Goal: Find specific page/section: Find specific page/section

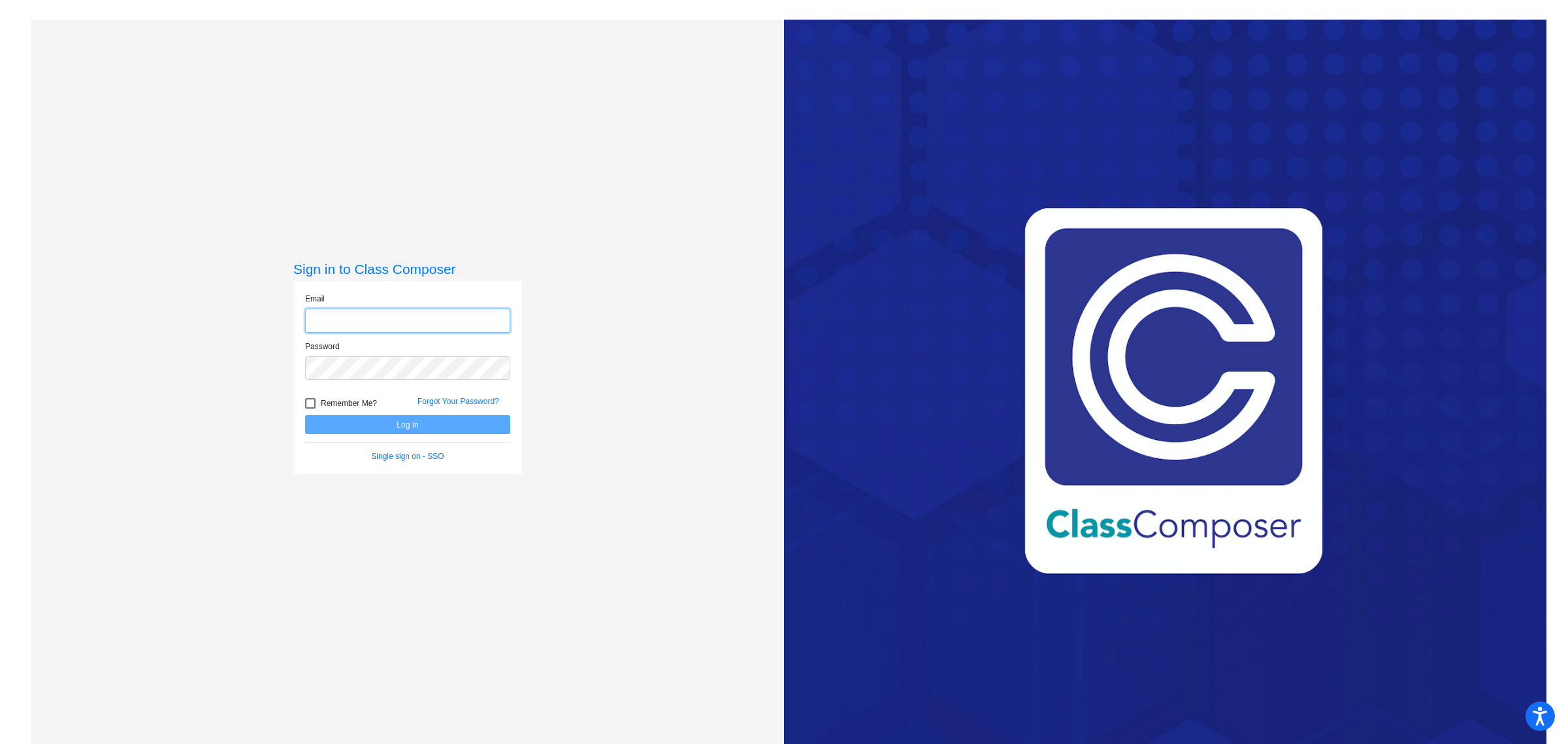
type input "samantha.tejeda@irsd.k12.de.us"
click at [431, 429] on button "Log In" at bounding box center [407, 424] width 205 height 19
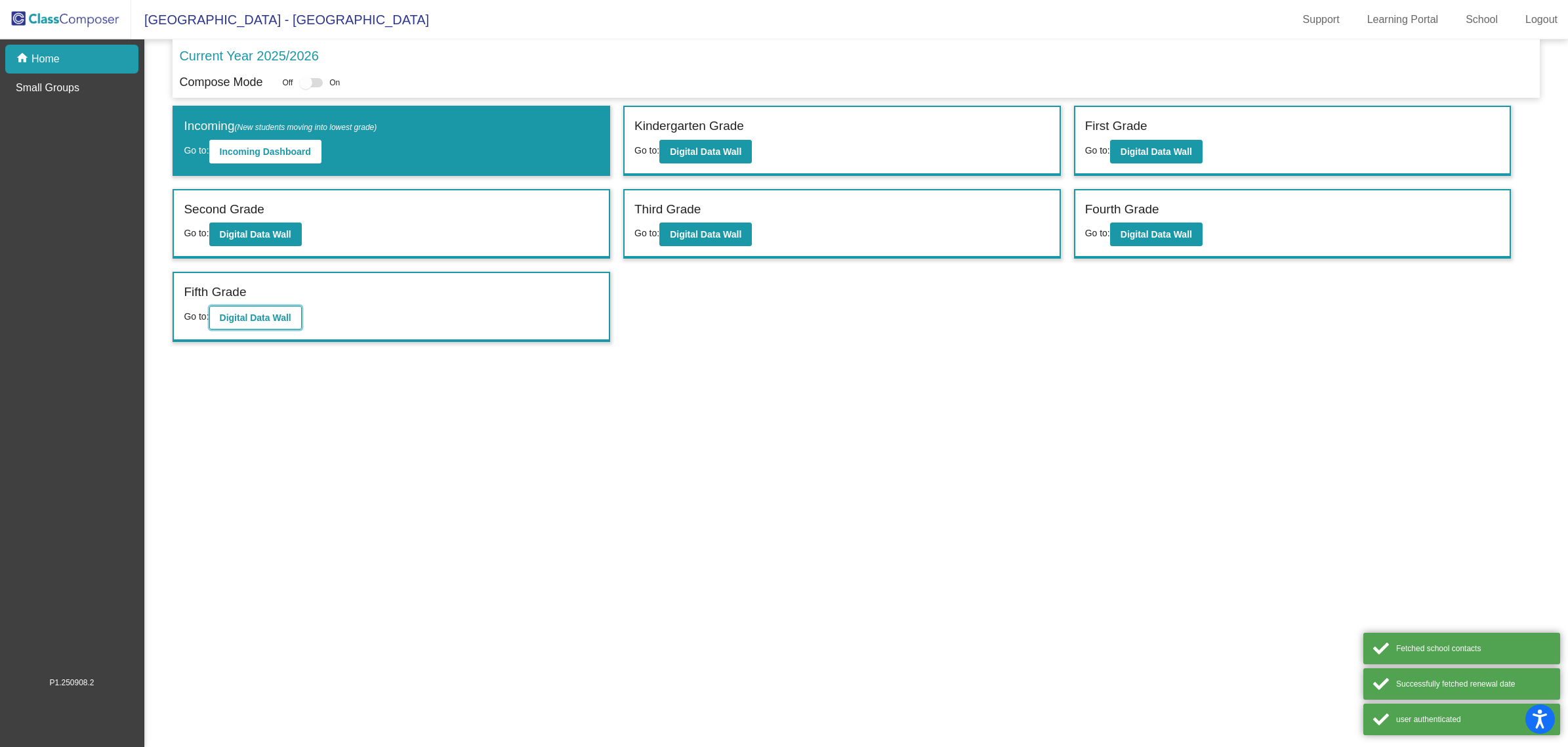
click at [234, 312] on b "Digital Data Wall" at bounding box center [256, 317] width 71 height 11
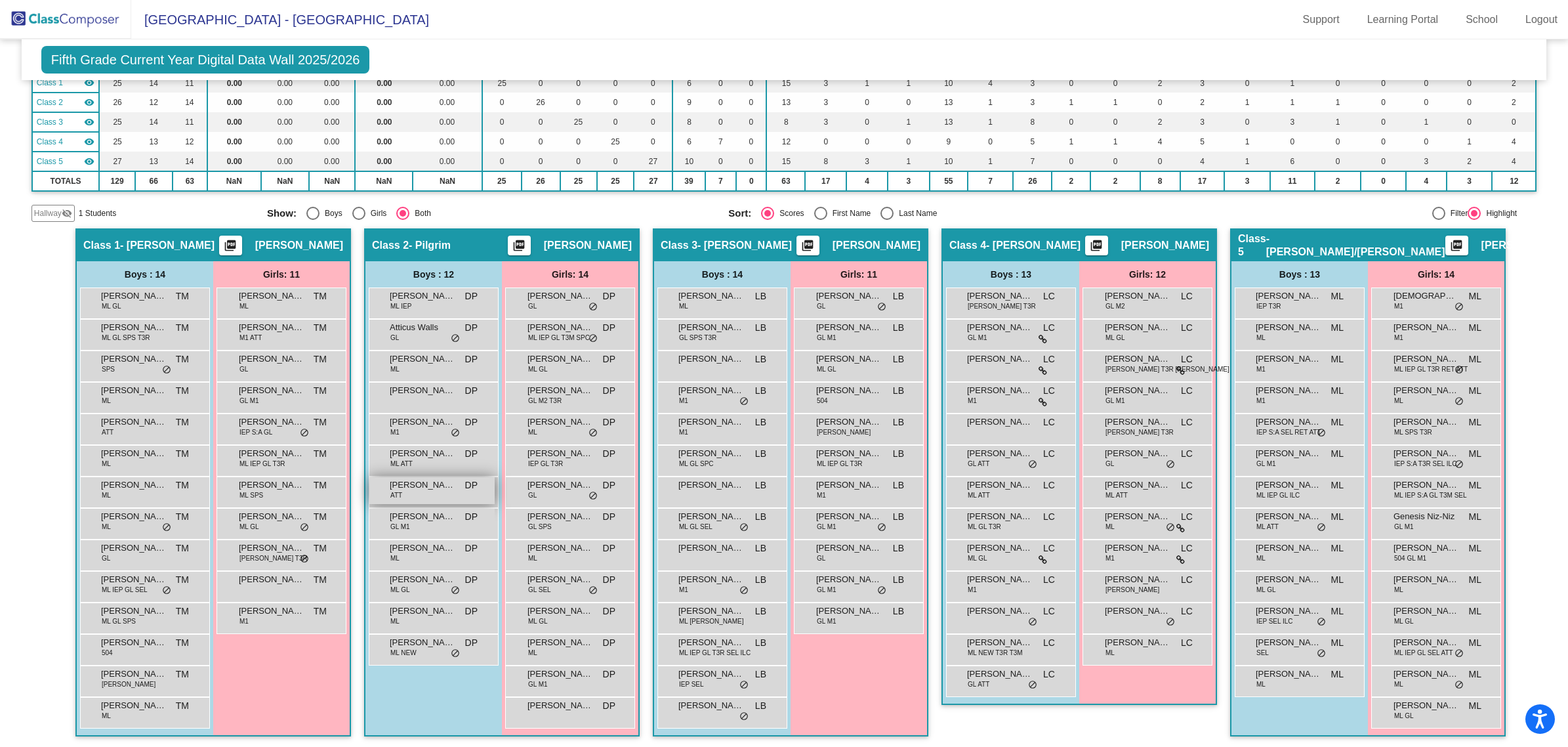
scroll to position [1, 0]
click at [727, 450] on span "[PERSON_NAME]" at bounding box center [711, 454] width 66 height 13
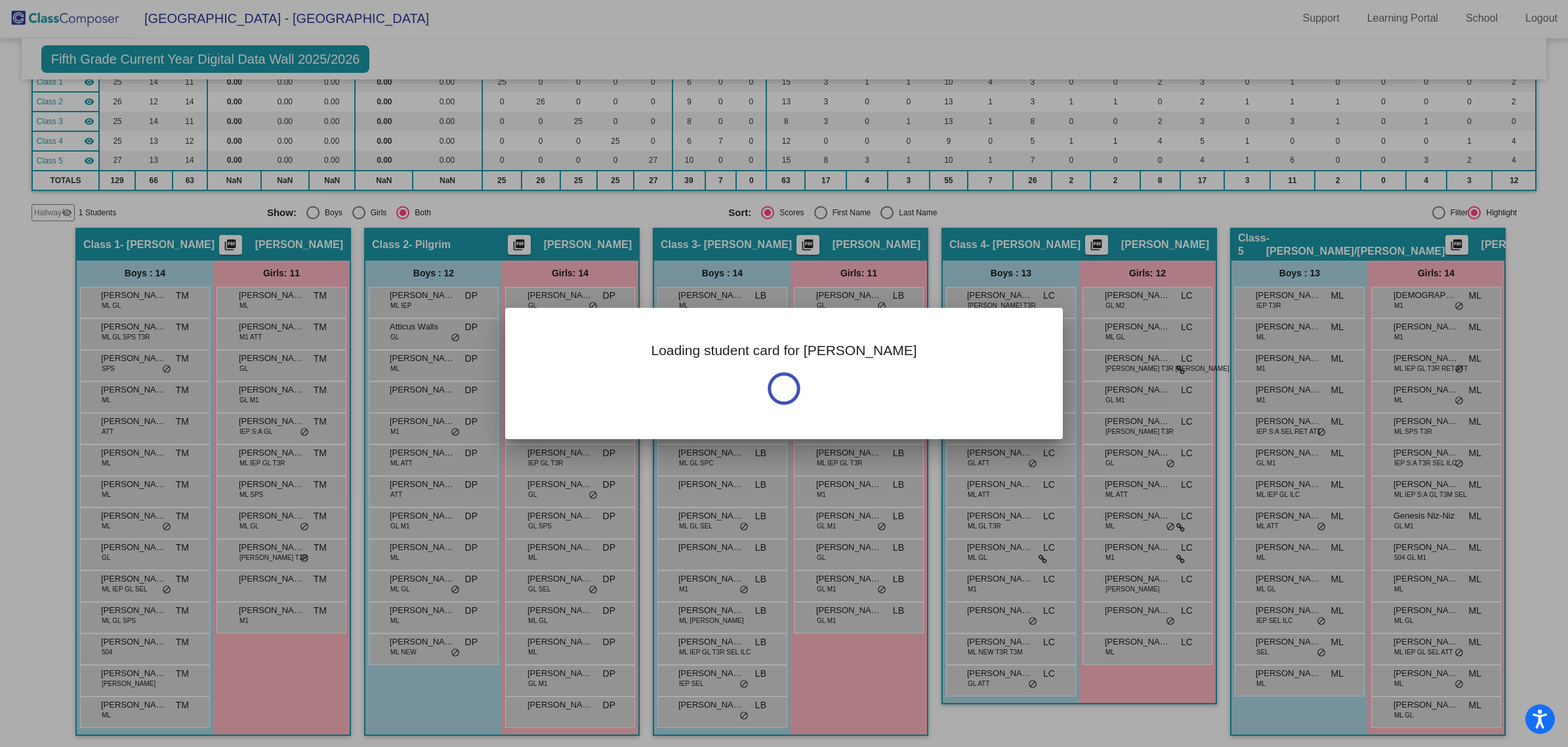
scroll to position [0, 0]
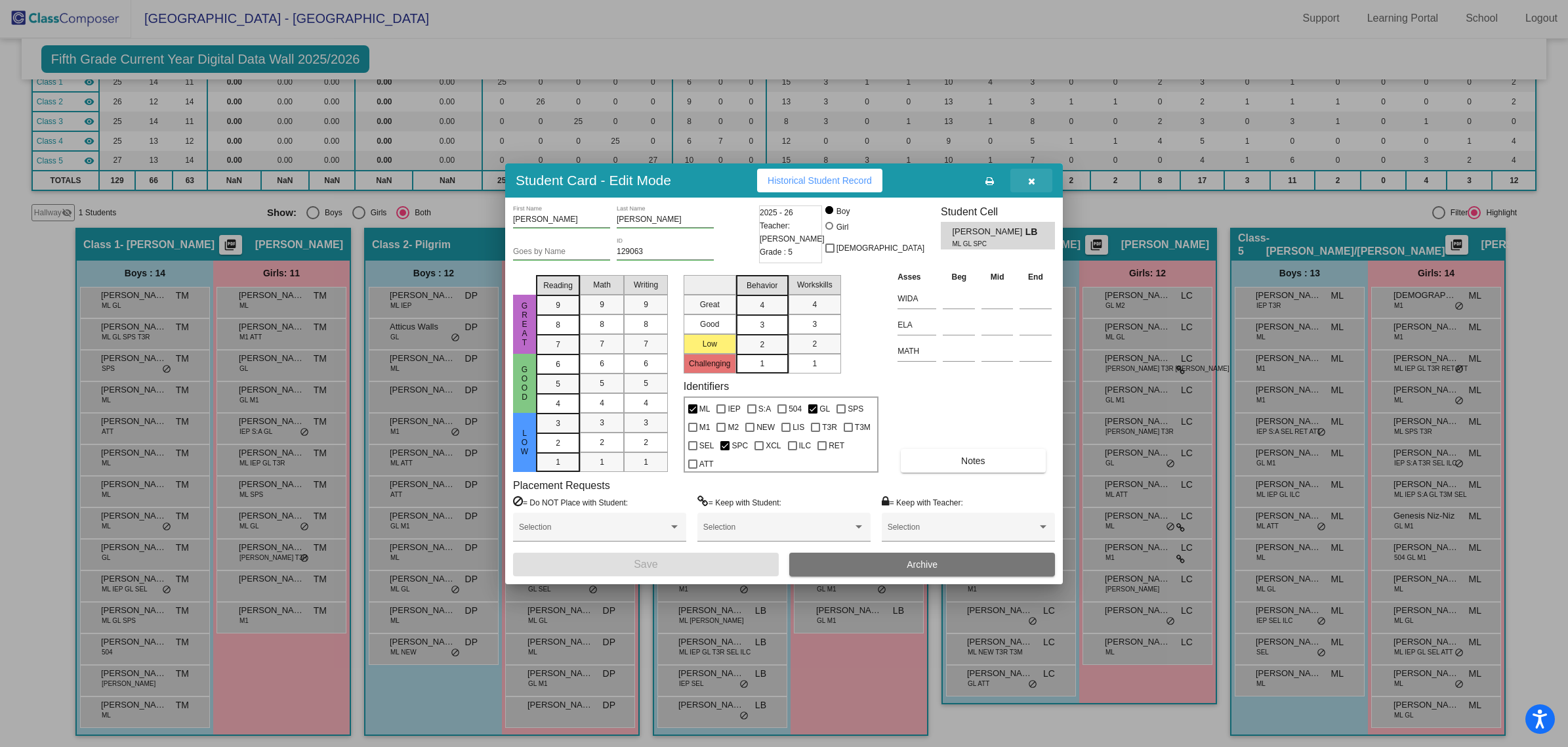
click at [1027, 178] on button "button" at bounding box center [1031, 180] width 42 height 23
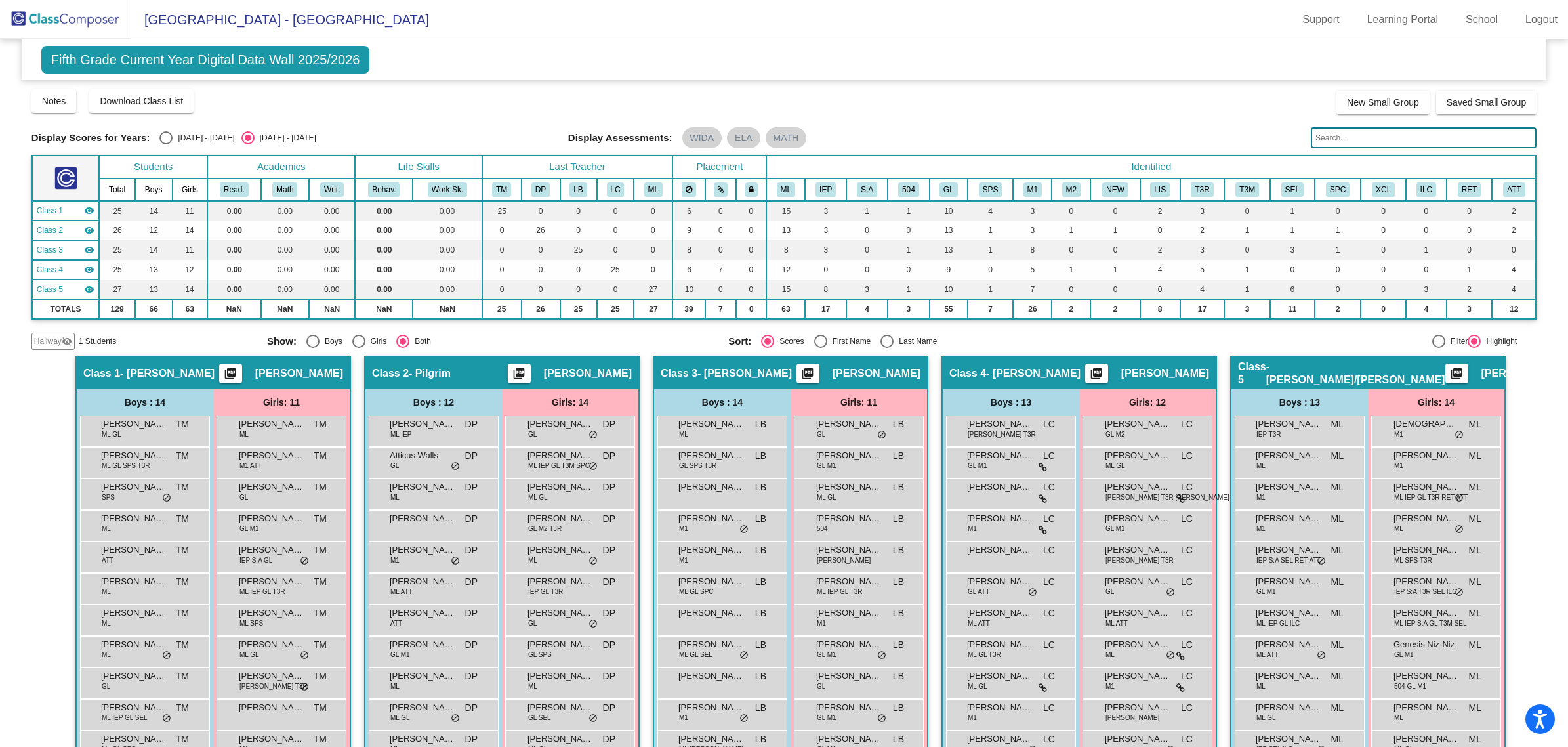
click at [158, 63] on span "Fifth Grade Current Year Digital Data Wall 2025/2026" at bounding box center [206, 59] width 329 height 27
click at [84, 14] on img at bounding box center [66, 19] width 131 height 39
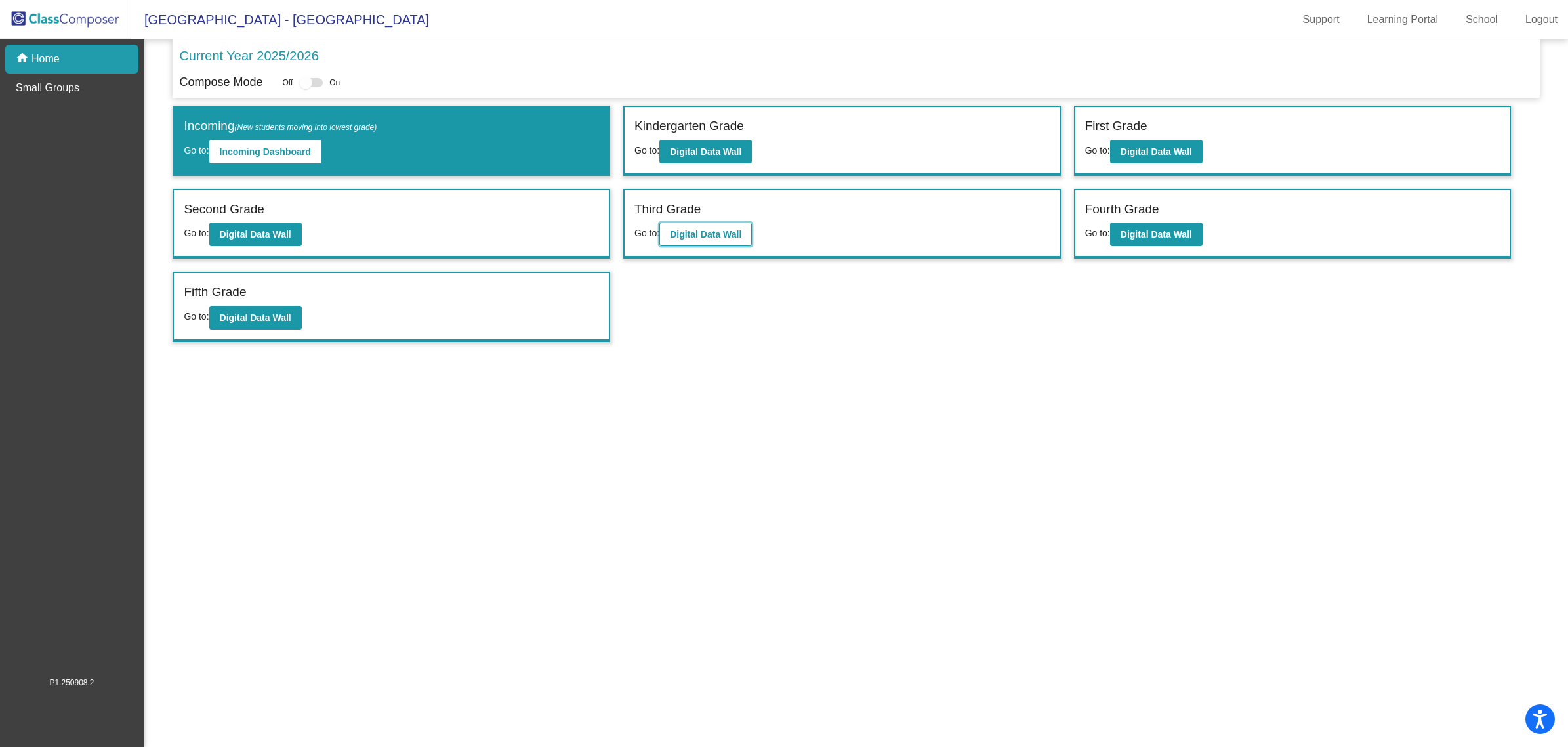
click at [696, 229] on b "Digital Data Wall" at bounding box center [706, 234] width 71 height 11
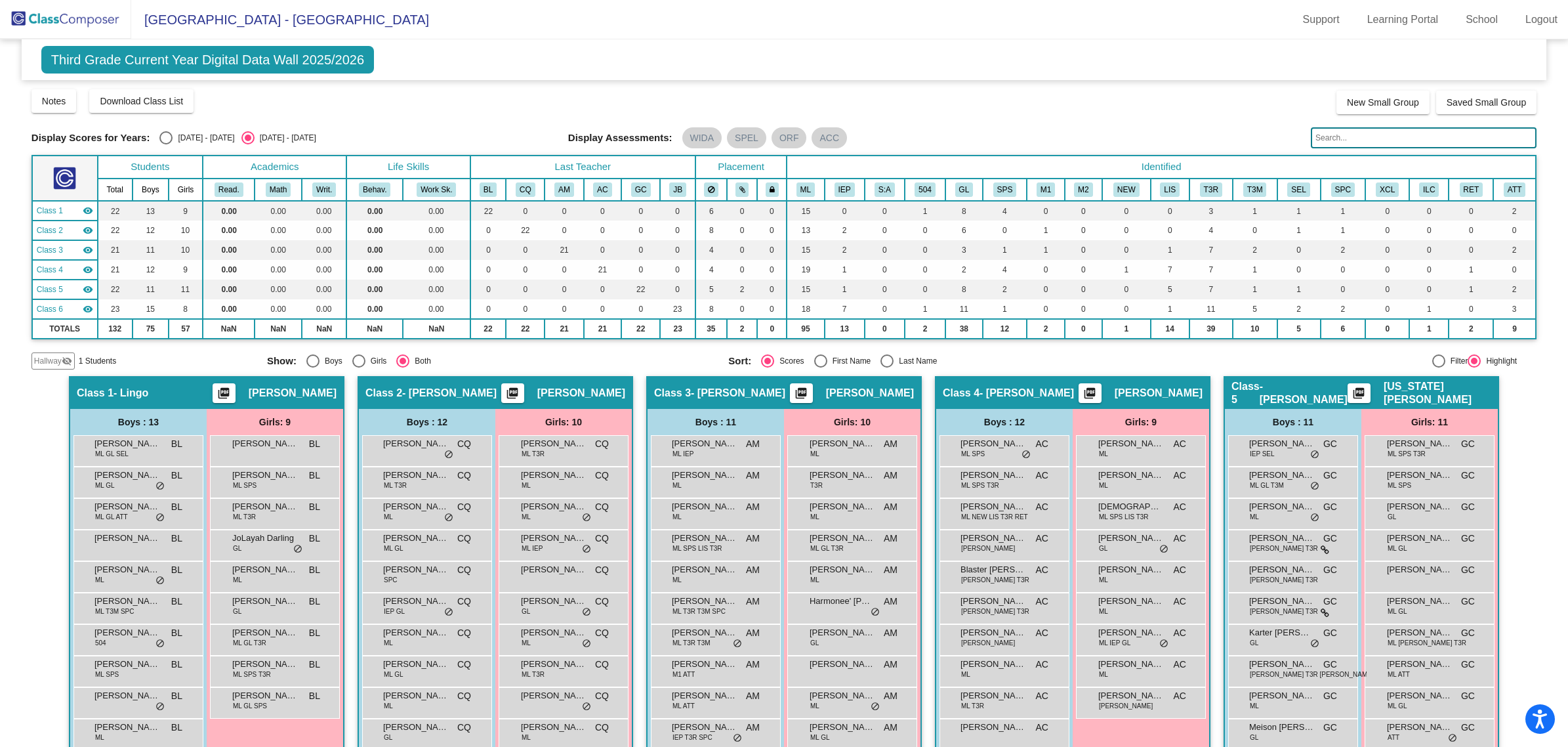
click at [106, 17] on img at bounding box center [66, 19] width 131 height 39
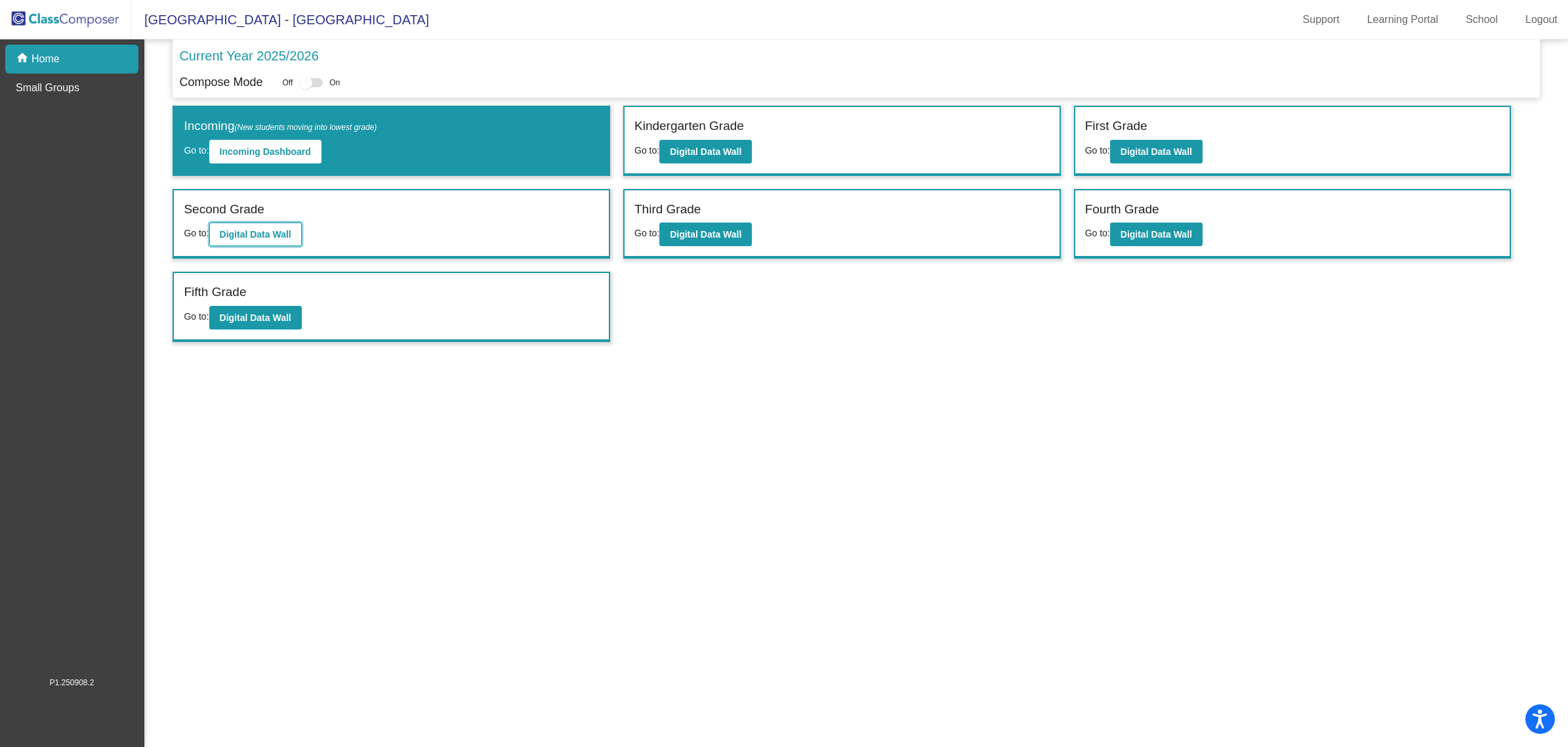
click at [238, 237] on b "Digital Data Wall" at bounding box center [256, 234] width 71 height 11
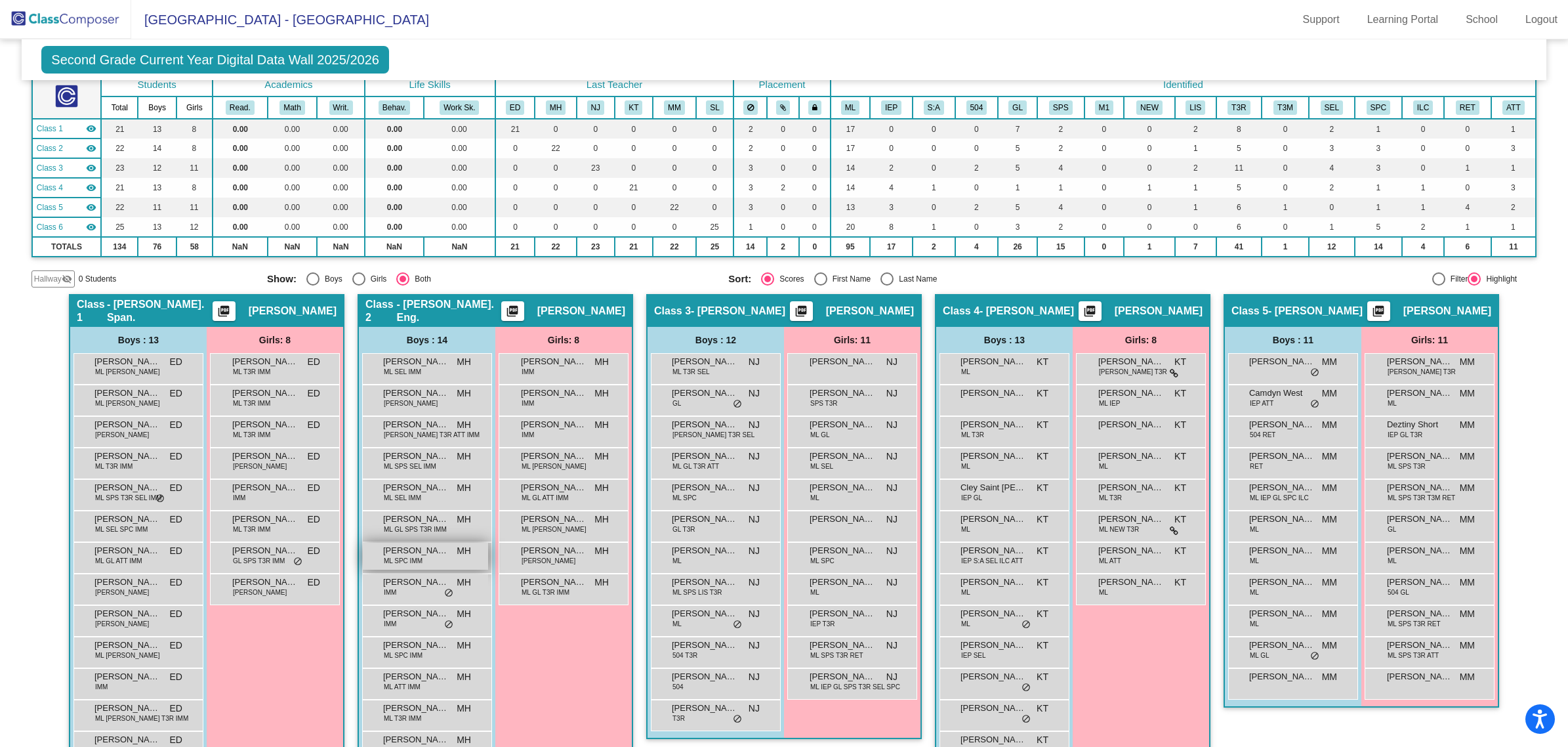
scroll to position [164, 0]
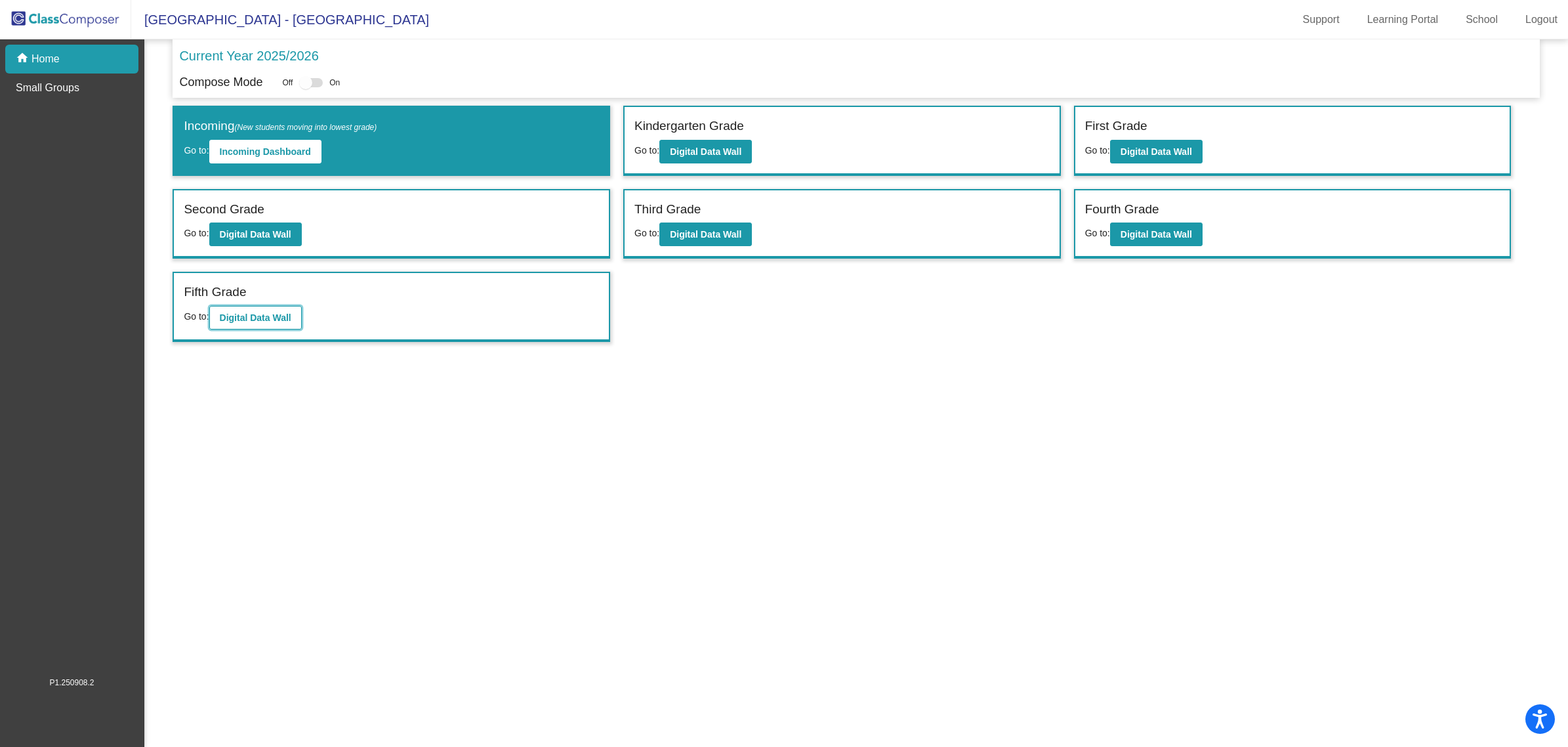
click at [295, 310] on button "Digital Data Wall" at bounding box center [256, 318] width 93 height 23
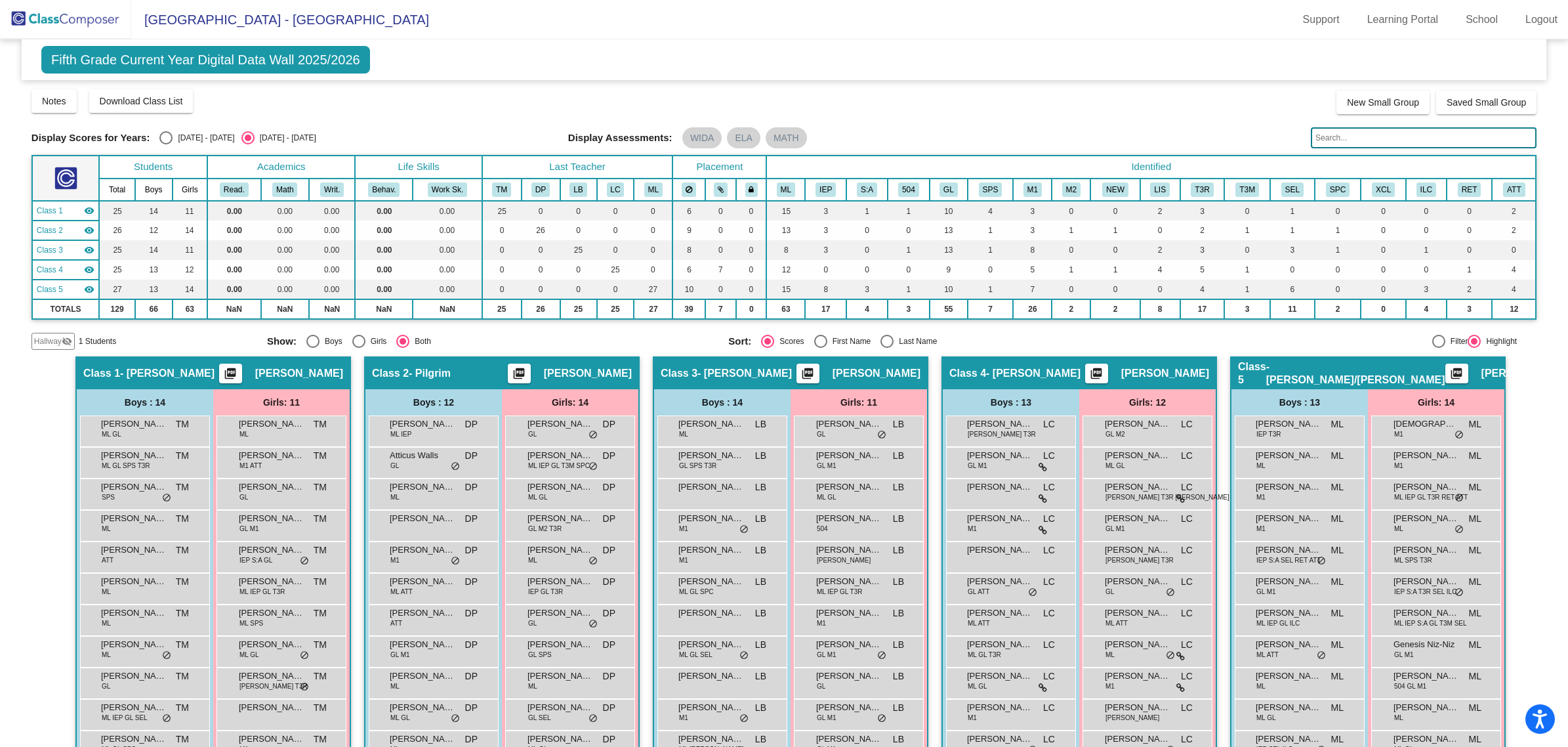
scroll to position [128, 0]
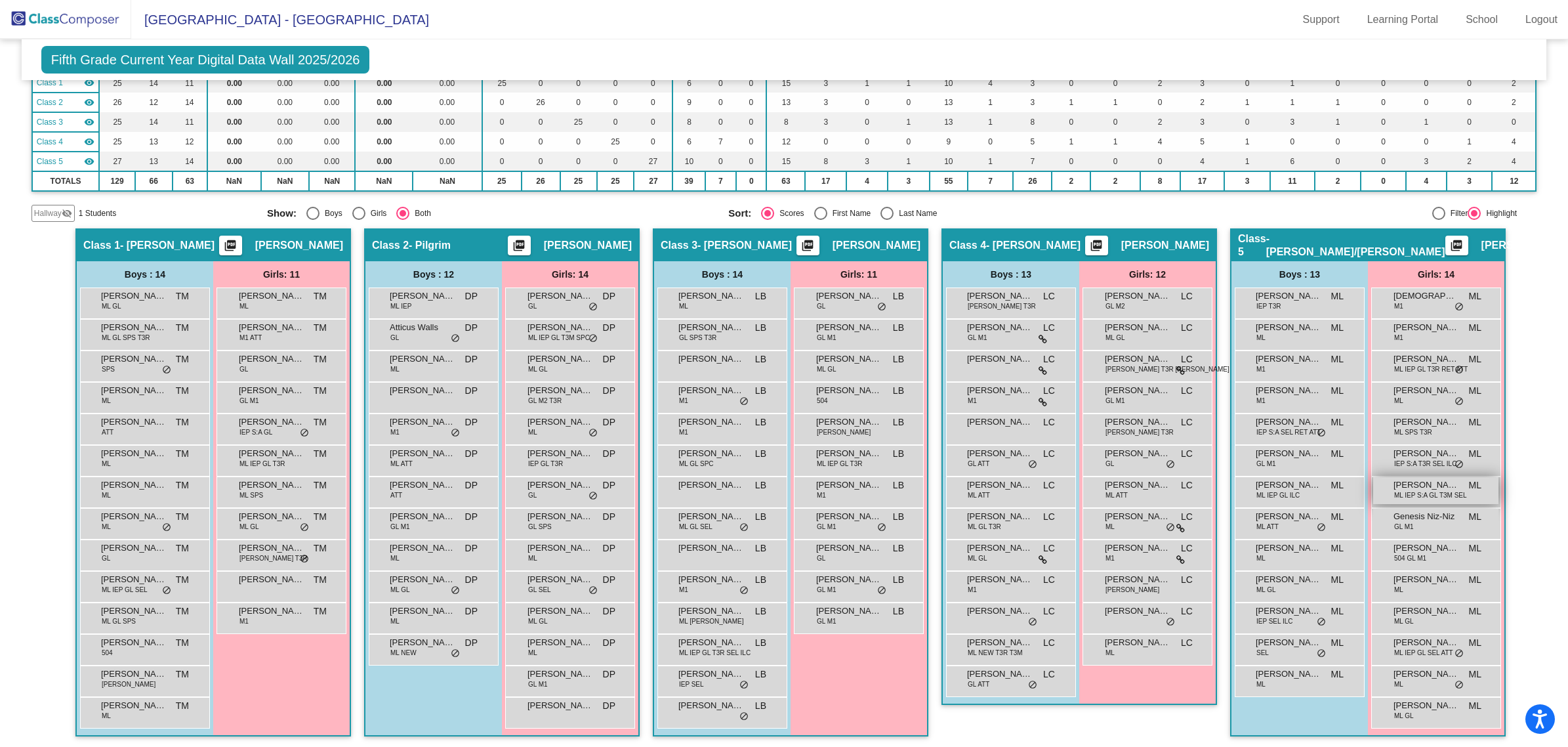
click at [1408, 491] on span "ML IEP S:A GL T3M SEL" at bounding box center [1431, 496] width 73 height 10
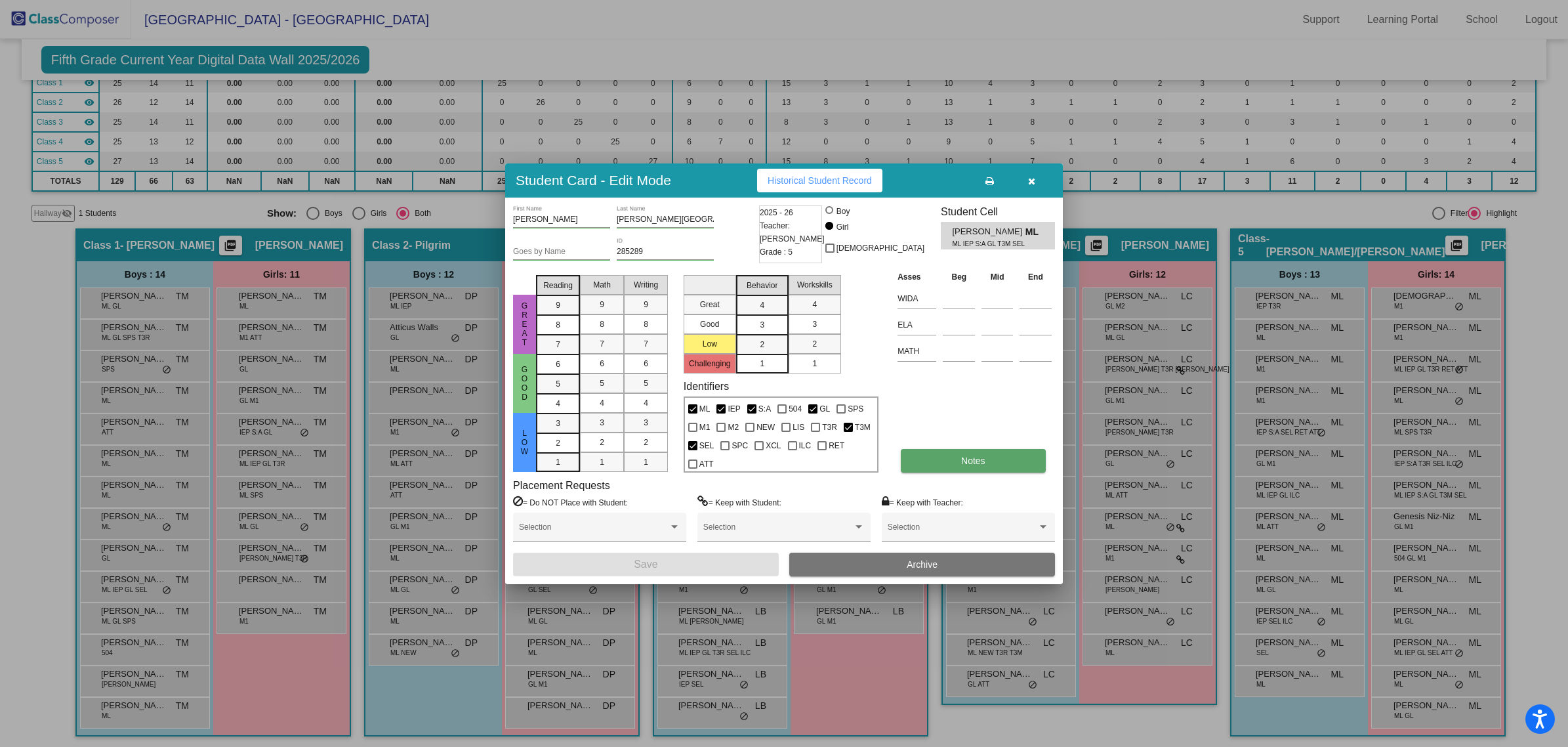
click at [997, 454] on button "Notes" at bounding box center [973, 461] width 144 height 23
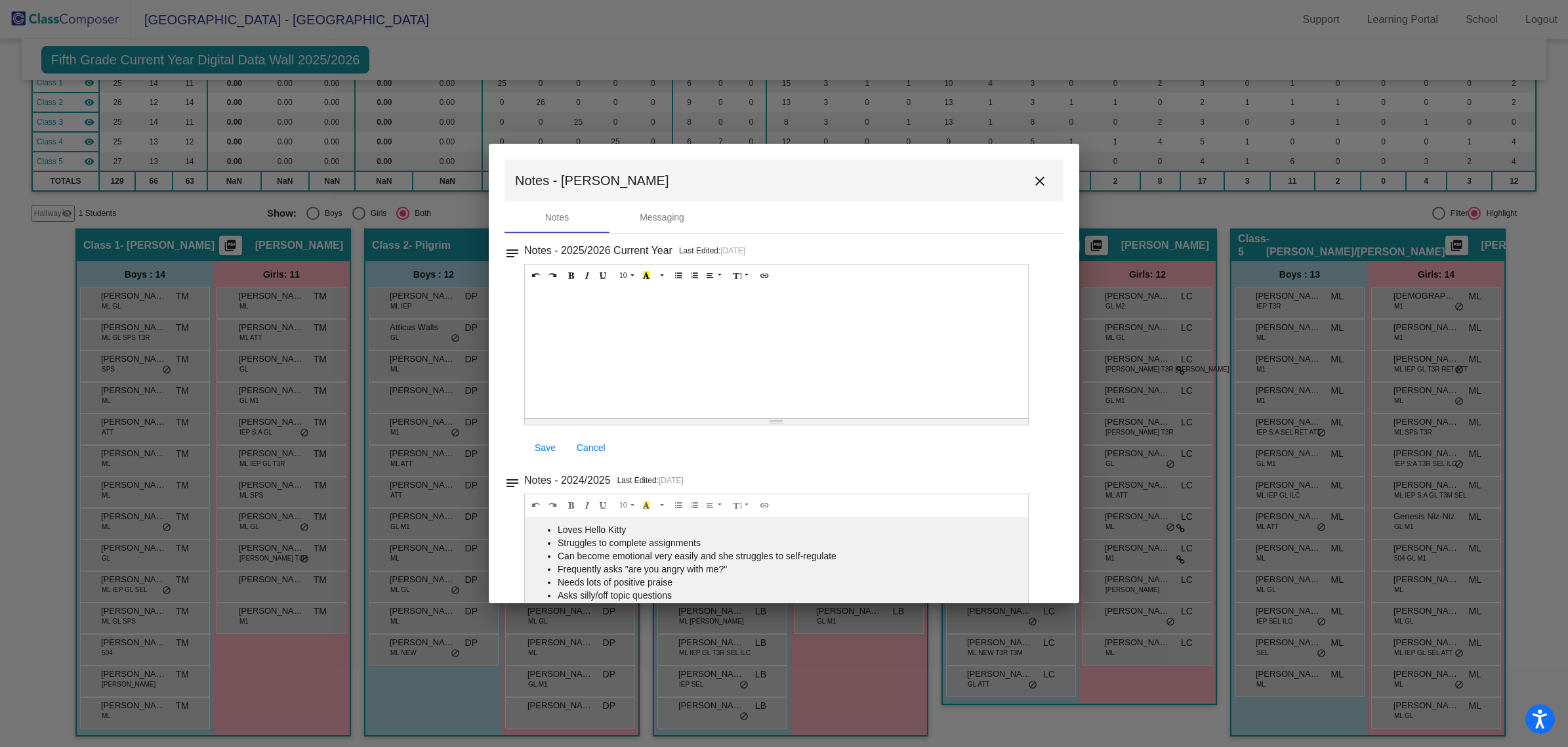
scroll to position [70, 0]
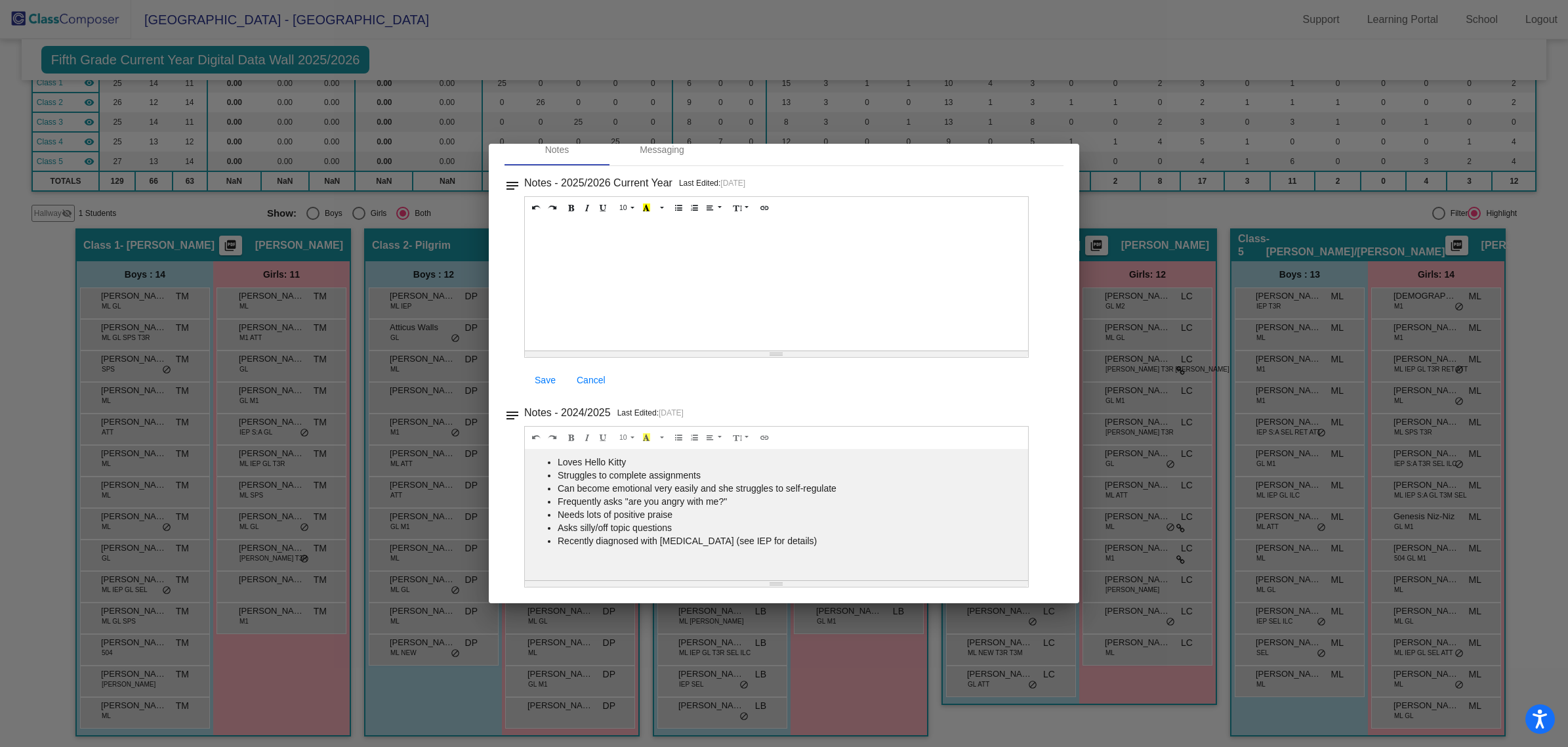
click at [1252, 300] on div at bounding box center [784, 374] width 1568 height 747
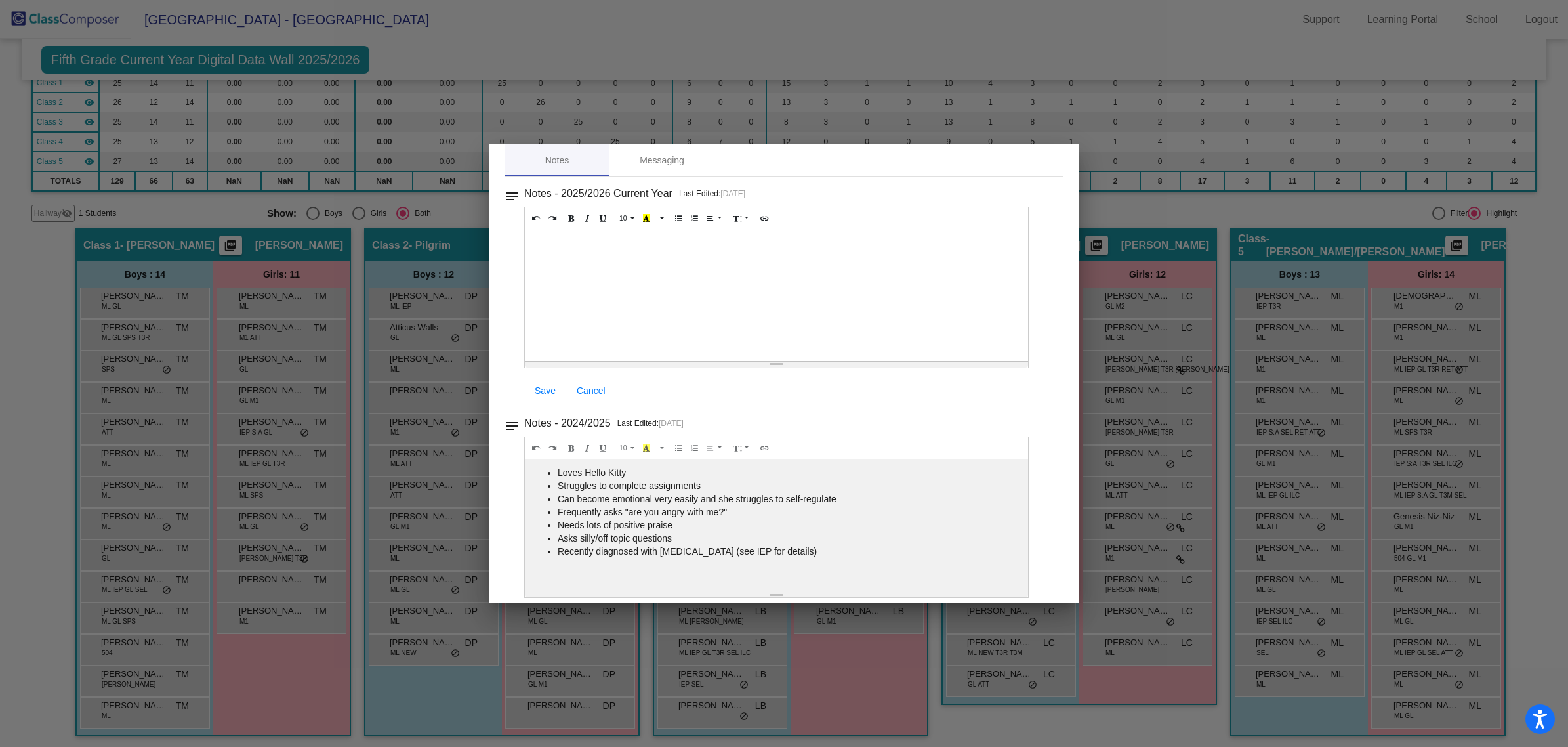
click at [1205, 372] on div at bounding box center [784, 374] width 1568 height 747
click at [1116, 7] on div at bounding box center [784, 374] width 1568 height 747
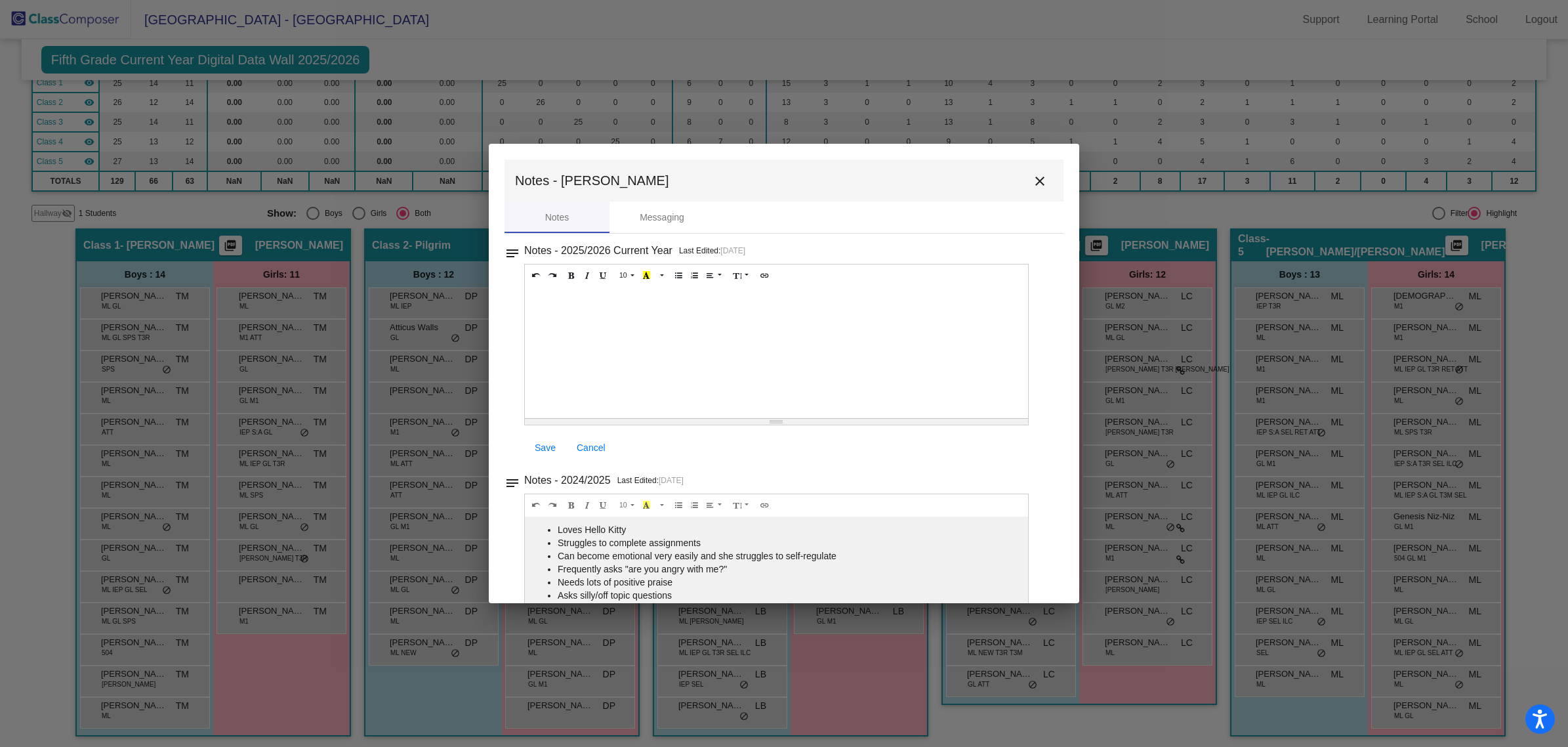
click at [1038, 174] on mat-icon "close" at bounding box center [1040, 181] width 16 height 16
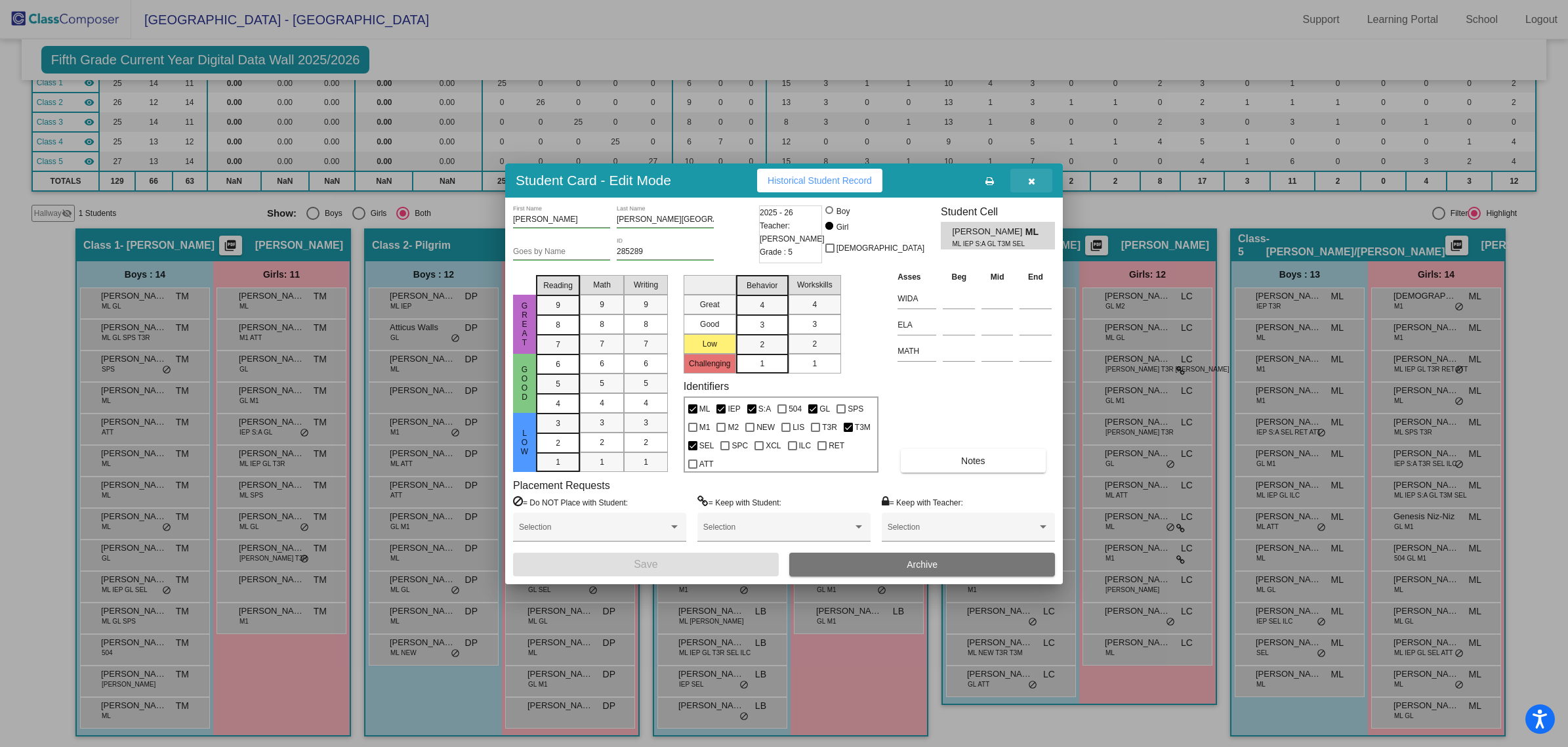
click at [1020, 171] on button "button" at bounding box center [1031, 180] width 42 height 23
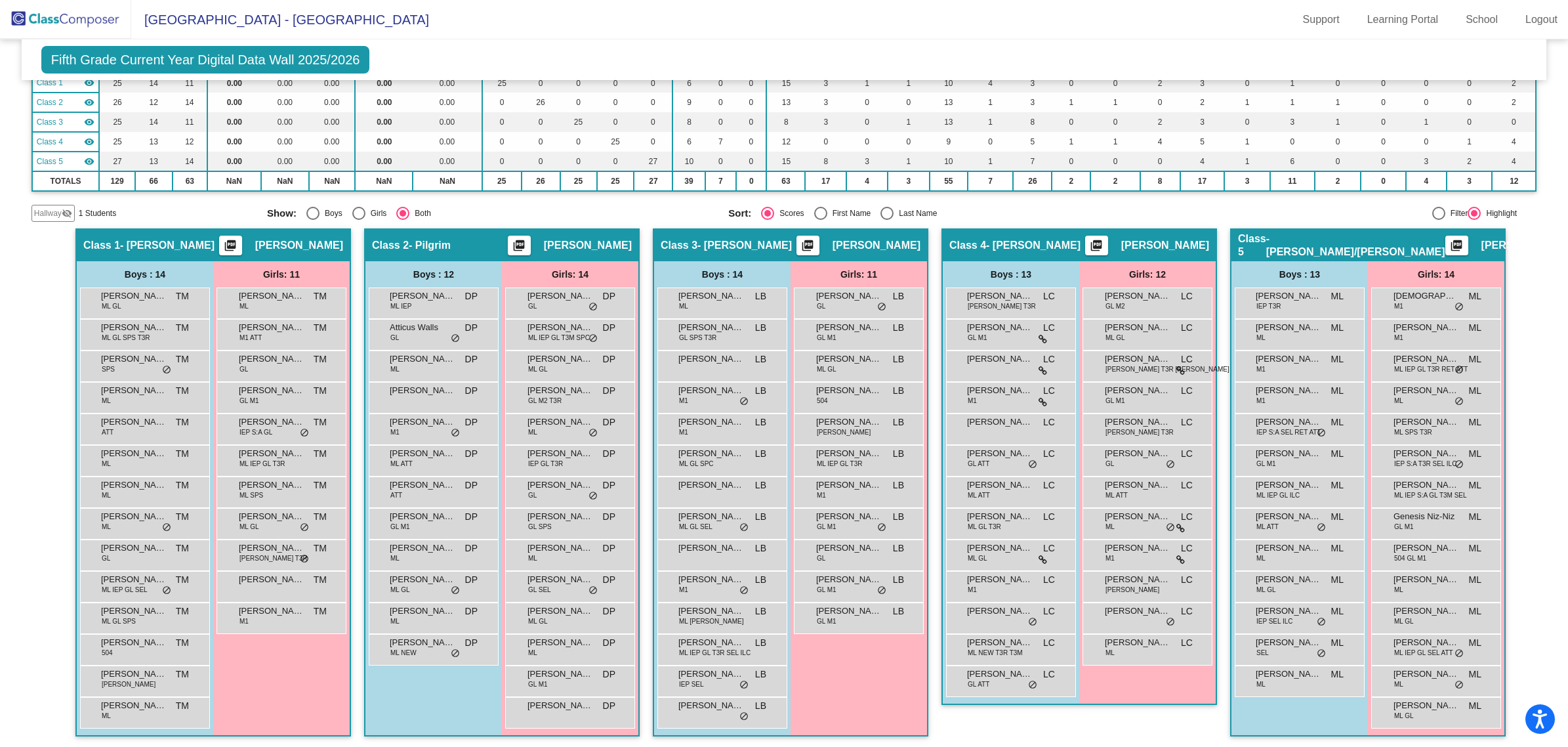
scroll to position [1, 0]
click at [874, 426] on span "[PERSON_NAME]" at bounding box center [849, 422] width 66 height 13
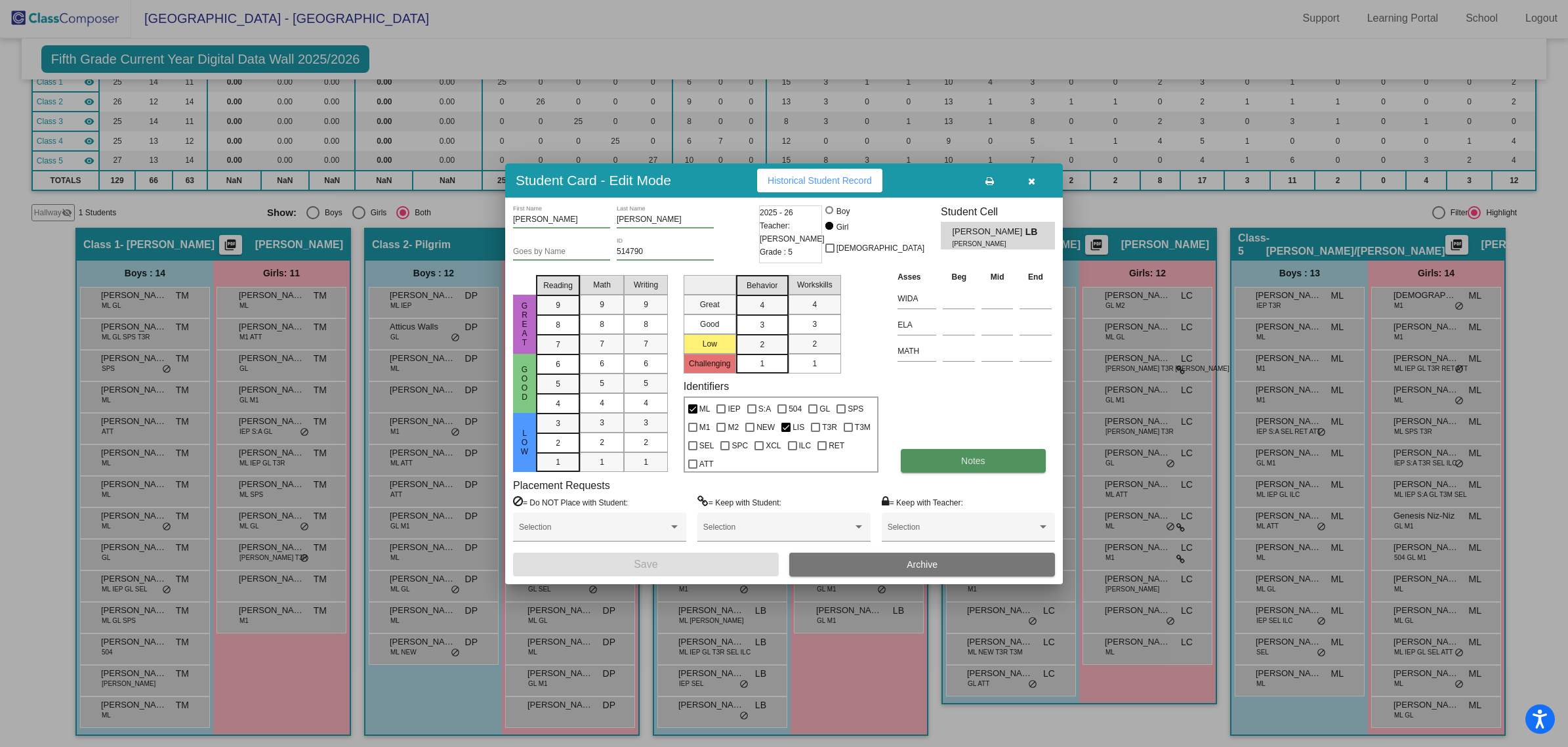
click at [994, 460] on button "Notes" at bounding box center [973, 461] width 144 height 23
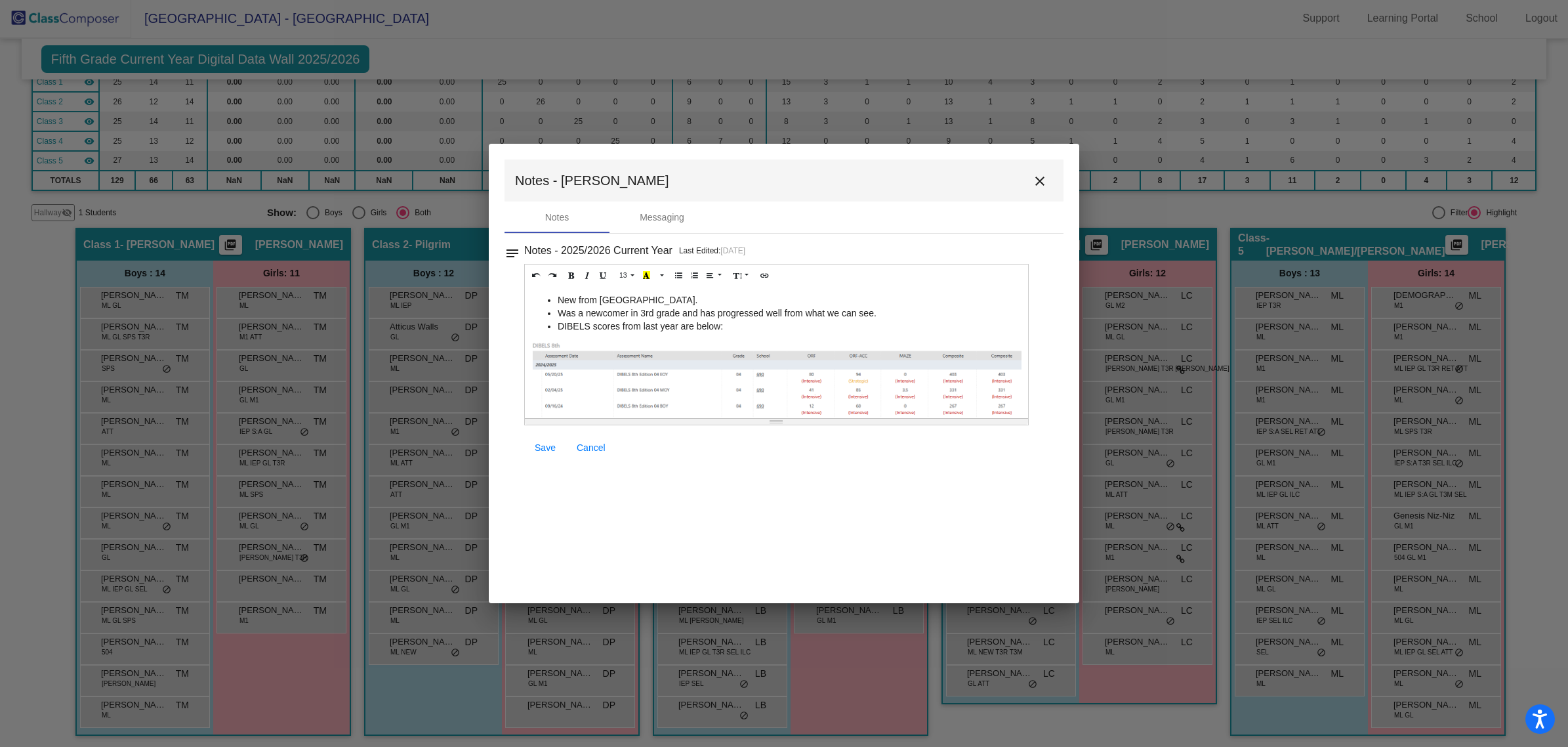
scroll to position [22, 0]
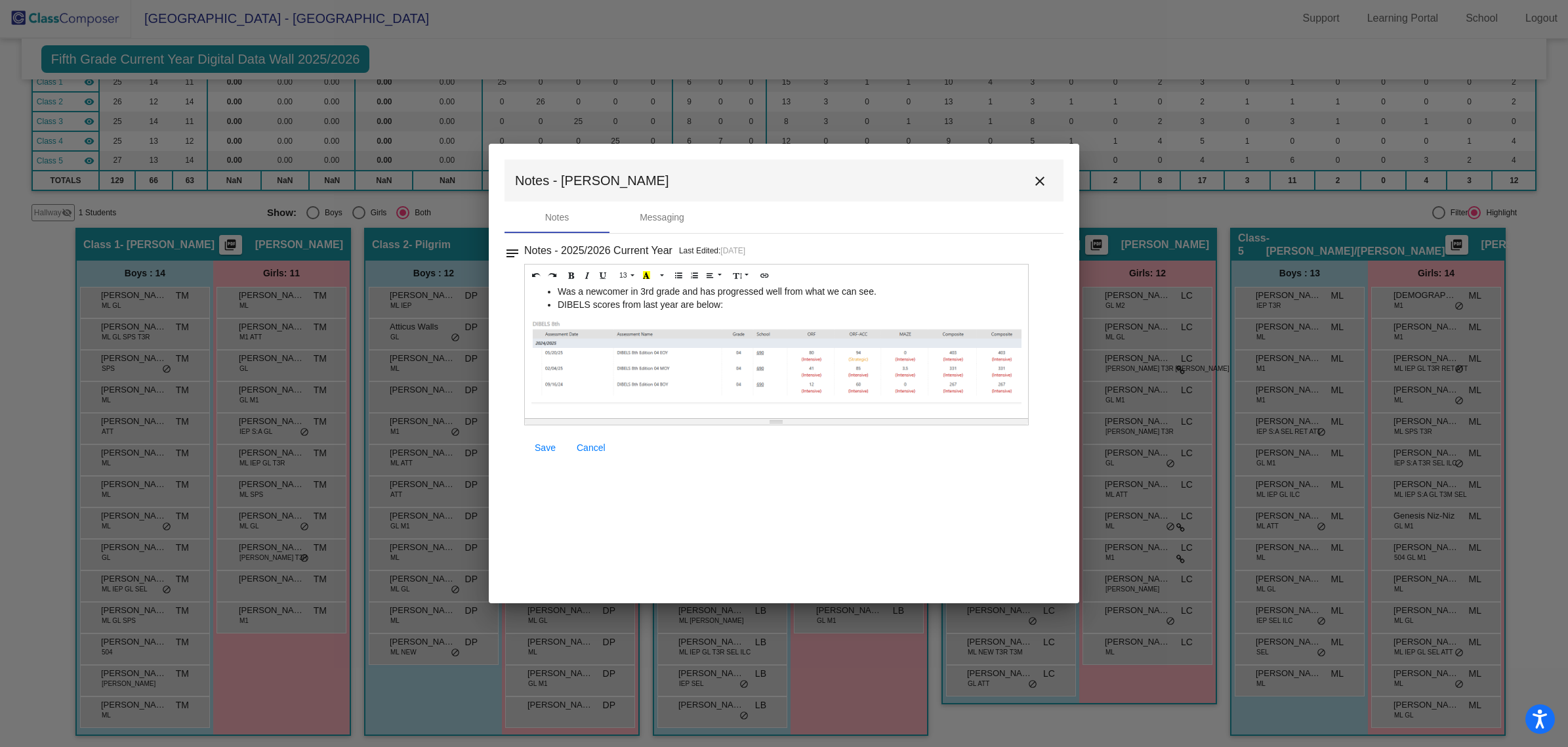
click at [1042, 181] on mat-icon "close" at bounding box center [1040, 181] width 16 height 16
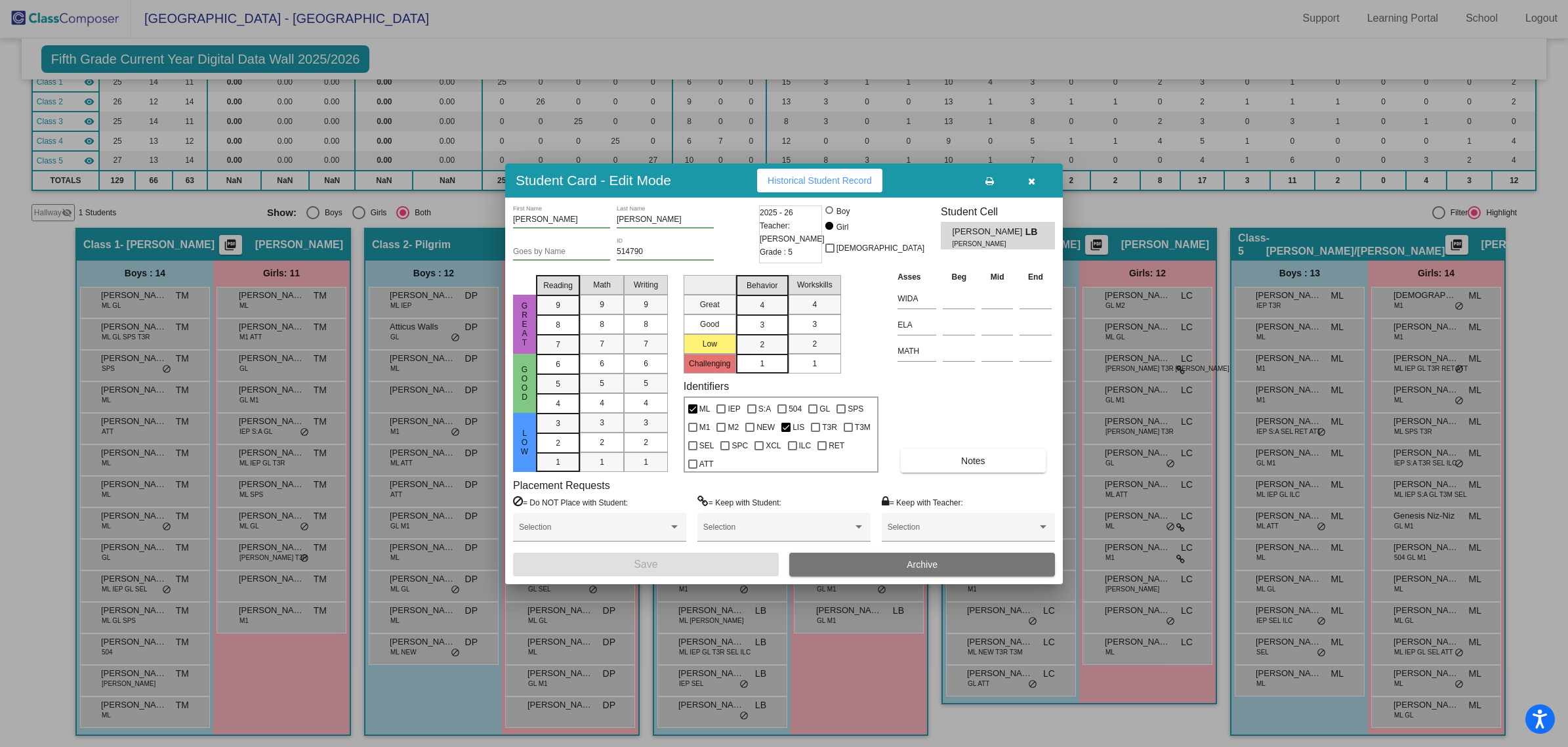
click at [1022, 182] on button "button" at bounding box center [1031, 180] width 42 height 23
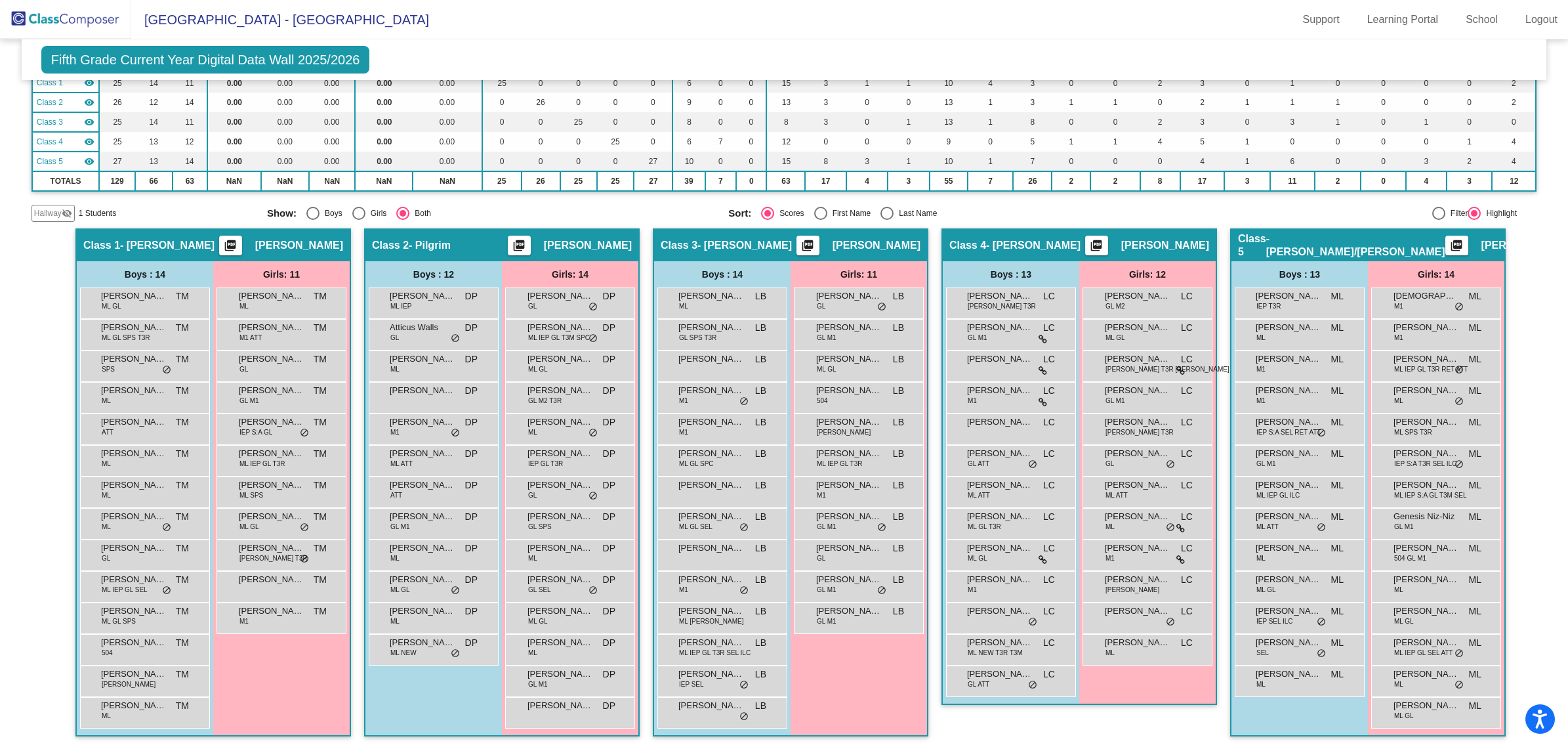
scroll to position [127, 0]
